Goal: Information Seeking & Learning: Learn about a topic

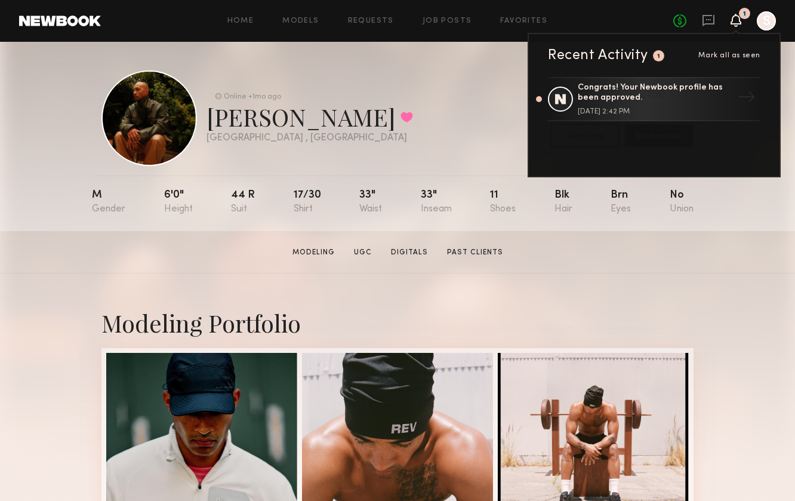
click at [738, 24] on icon at bounding box center [735, 20] width 11 height 13
click at [376, 55] on nb-model-profile-header "Online +1mo ago Quinn D. Favorited Los Angeles , CA Online +1mo ago $ Typical r…" at bounding box center [397, 104] width 611 height 124
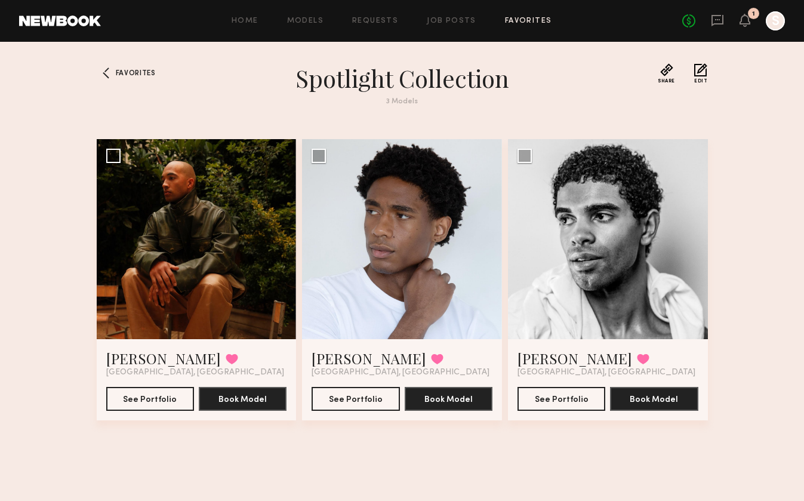
click at [329, 21] on div "Home Models Requests Job Posts Favorites Sign Out" at bounding box center [391, 21] width 581 height 8
click at [316, 21] on link "Models" at bounding box center [305, 21] width 36 height 8
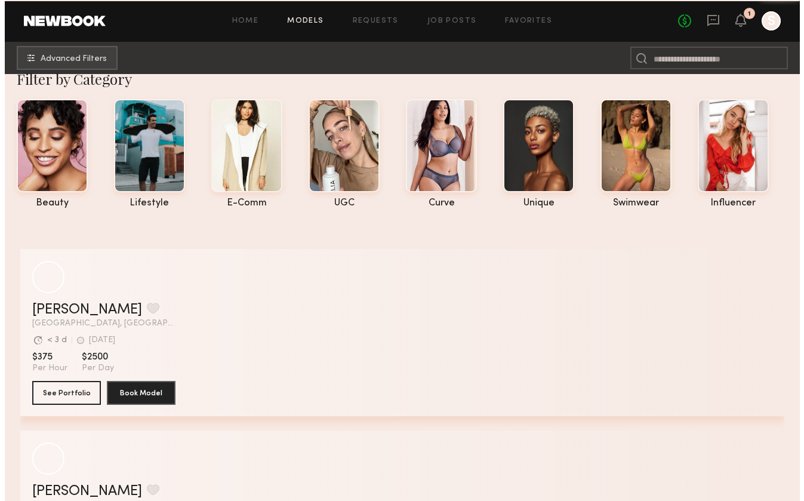
scroll to position [21, 0]
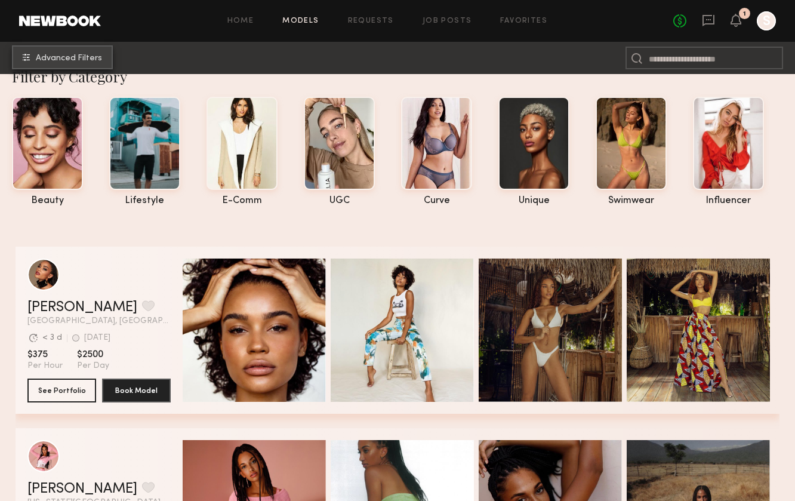
click at [67, 60] on span "Advanced Filters" at bounding box center [69, 58] width 66 height 8
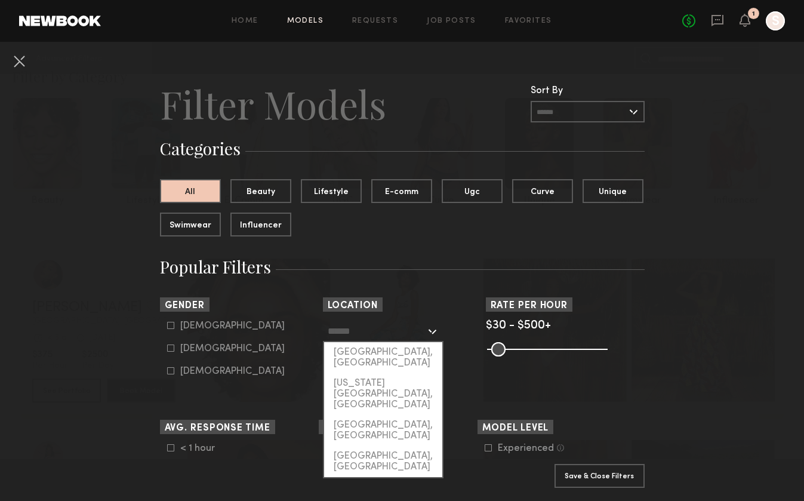
click at [394, 332] on input "text" at bounding box center [377, 330] width 98 height 20
click at [373, 357] on div "[GEOGRAPHIC_DATA], [GEOGRAPHIC_DATA]" at bounding box center [383, 357] width 118 height 31
type input "**********"
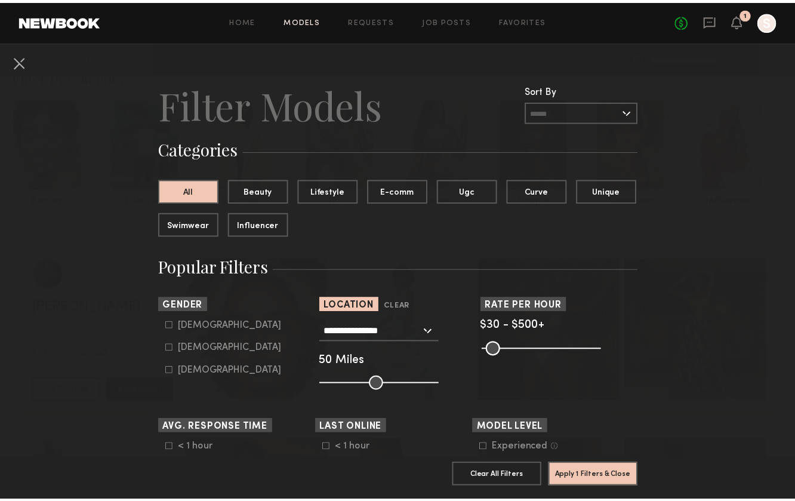
scroll to position [118, 0]
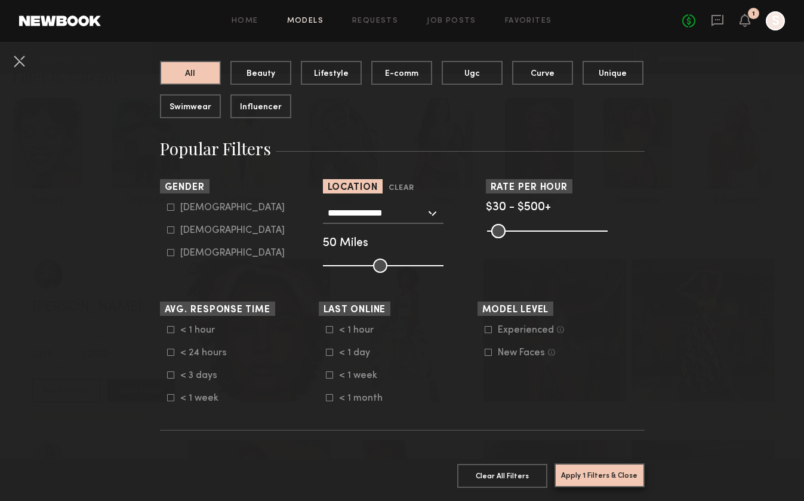
click at [617, 468] on button "Apply 1 Filters & Close" at bounding box center [599, 475] width 90 height 24
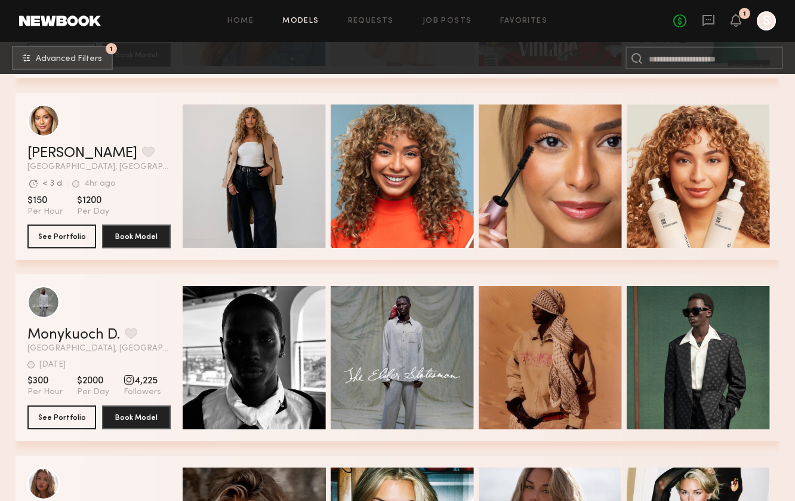
scroll to position [2329, 0]
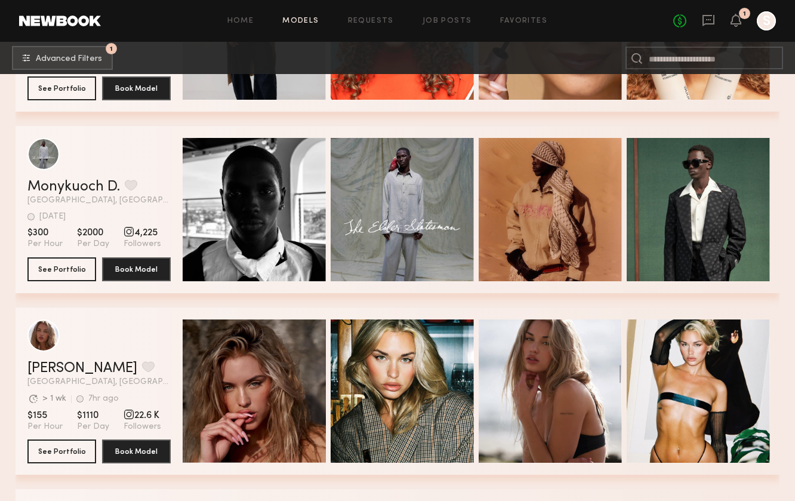
click at [172, 205] on div "Monykuoch D. Favorite Los Angeles, CA 2d ago Last Online View Portfolio 2d ago …" at bounding box center [398, 209] width 764 height 167
click at [52, 273] on button "See Portfolio" at bounding box center [61, 269] width 69 height 24
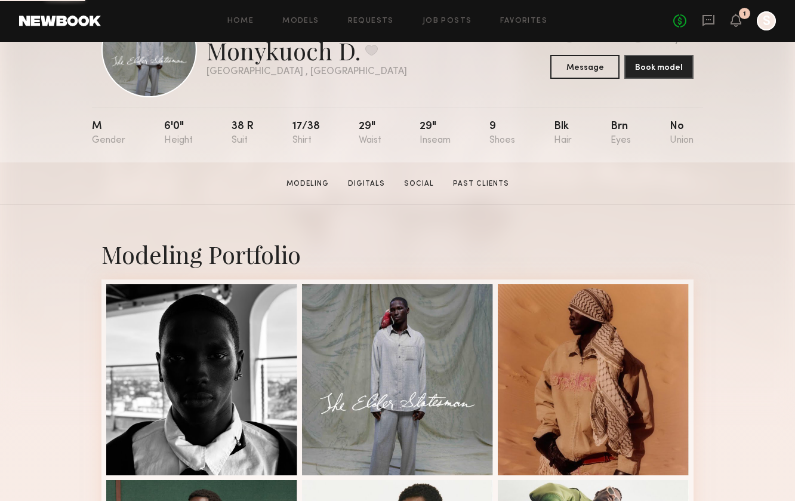
scroll to position [72, 0]
